Goal: Transaction & Acquisition: Obtain resource

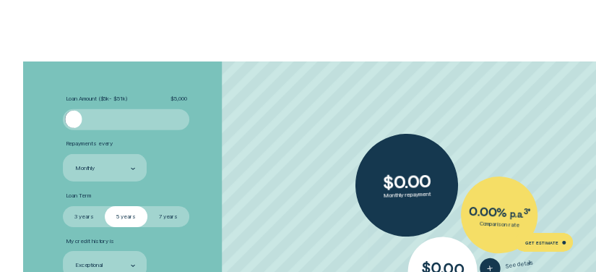
scroll to position [1445, 0]
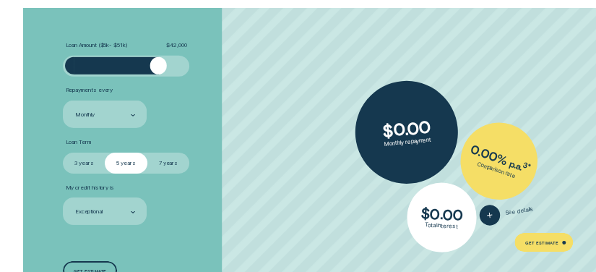
drag, startPoint x: 80, startPoint y: 63, endPoint x: 158, endPoint y: 67, distance: 78.2
click at [158, 67] on div at bounding box center [158, 65] width 17 height 17
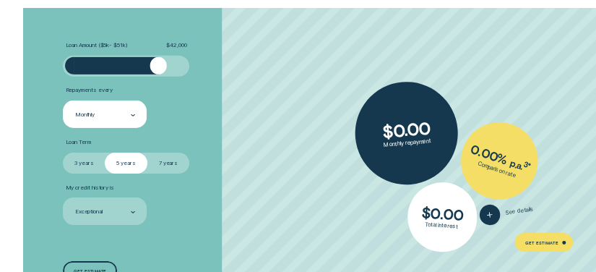
click at [132, 114] on icon at bounding box center [133, 115] width 4 height 2
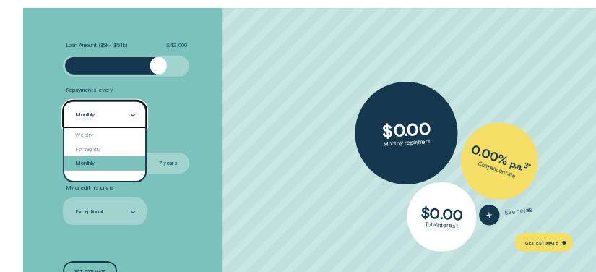
click at [120, 160] on div "Monthly" at bounding box center [104, 163] width 81 height 14
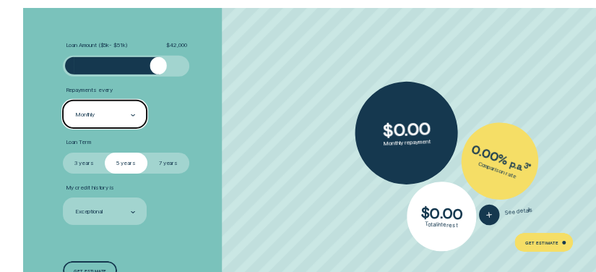
click at [238, 145] on li "Loan Term Select Loan Term 3 years 5 years 7 years" at bounding box center [159, 156] width 192 height 35
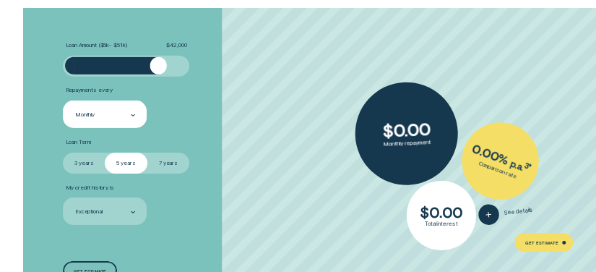
scroll to position [1542, 0]
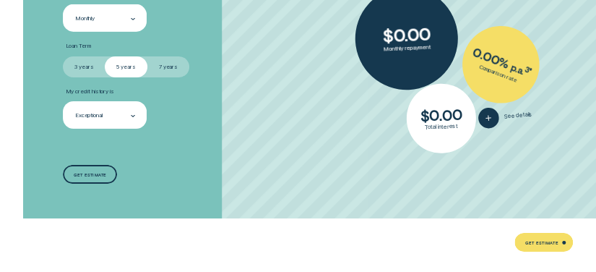
click at [127, 115] on div "Exceptional" at bounding box center [104, 115] width 61 height 9
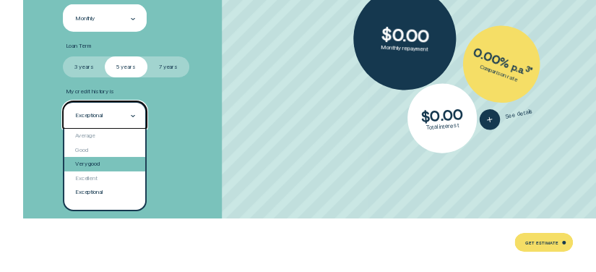
click at [134, 164] on div "Very good" at bounding box center [104, 164] width 81 height 14
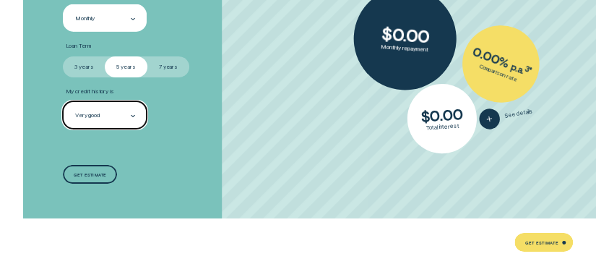
click at [130, 110] on div "Very good" at bounding box center [105, 114] width 84 height 27
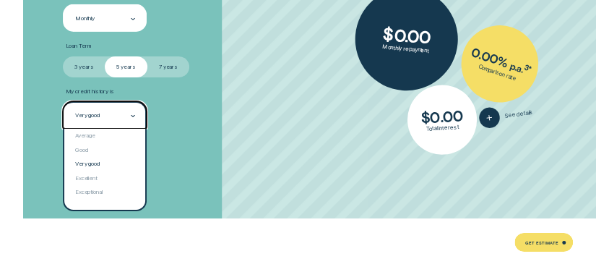
click at [200, 129] on div "Loan Amount ( $5k - $51k ) $ 42,000 Repayments every Monthly Loan Term Select L…" at bounding box center [158, 65] width 199 height 306
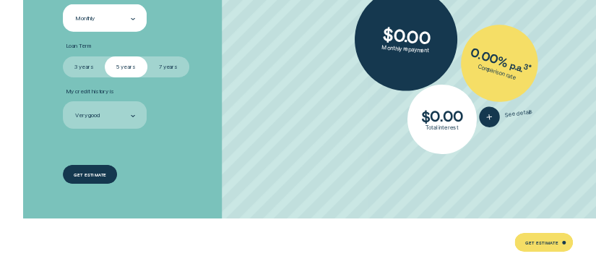
click at [113, 166] on div "Get estimate" at bounding box center [90, 174] width 54 height 19
